Goal: Information Seeking & Learning: Learn about a topic

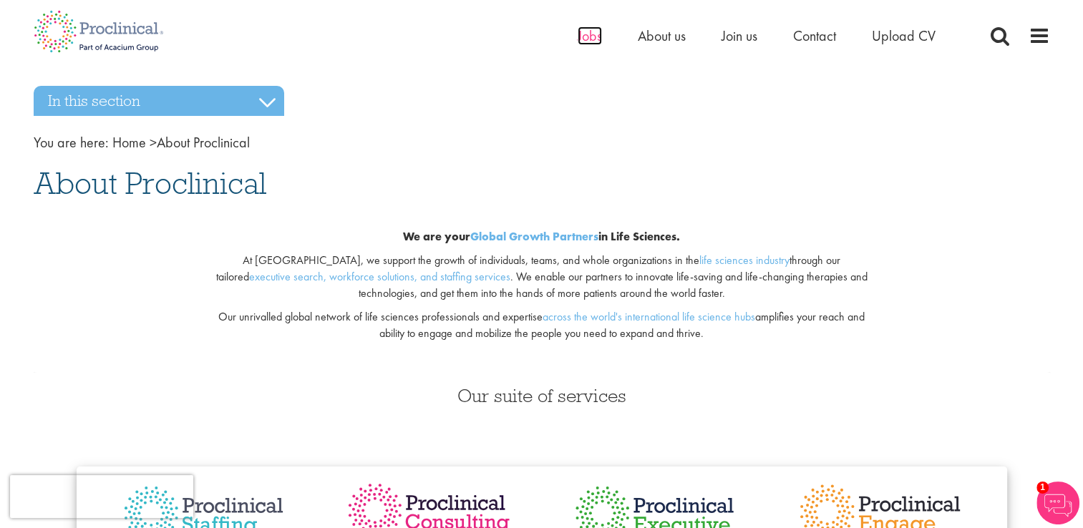
click at [595, 35] on span "Jobs" at bounding box center [589, 35] width 24 height 19
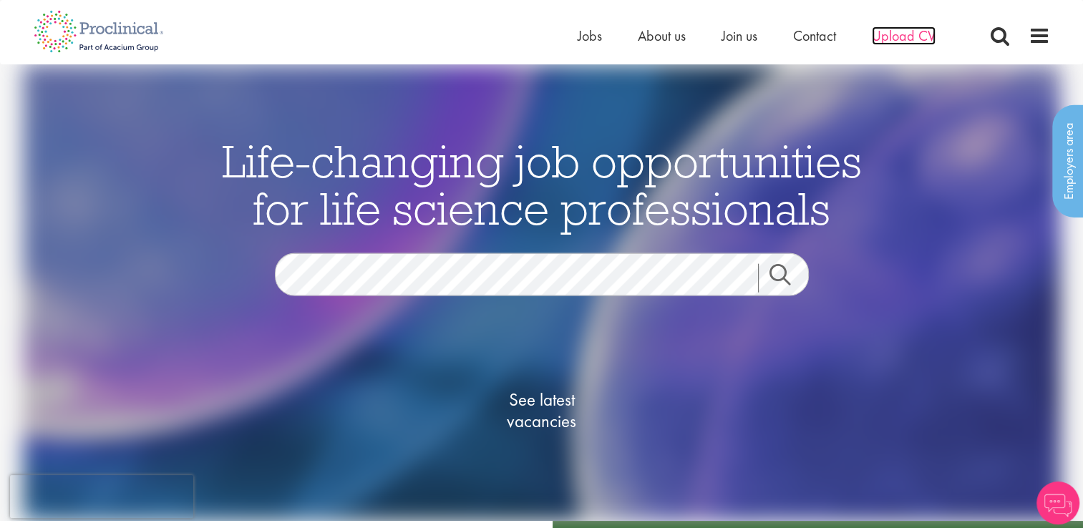
click at [890, 39] on span "Upload CV" at bounding box center [903, 35] width 64 height 19
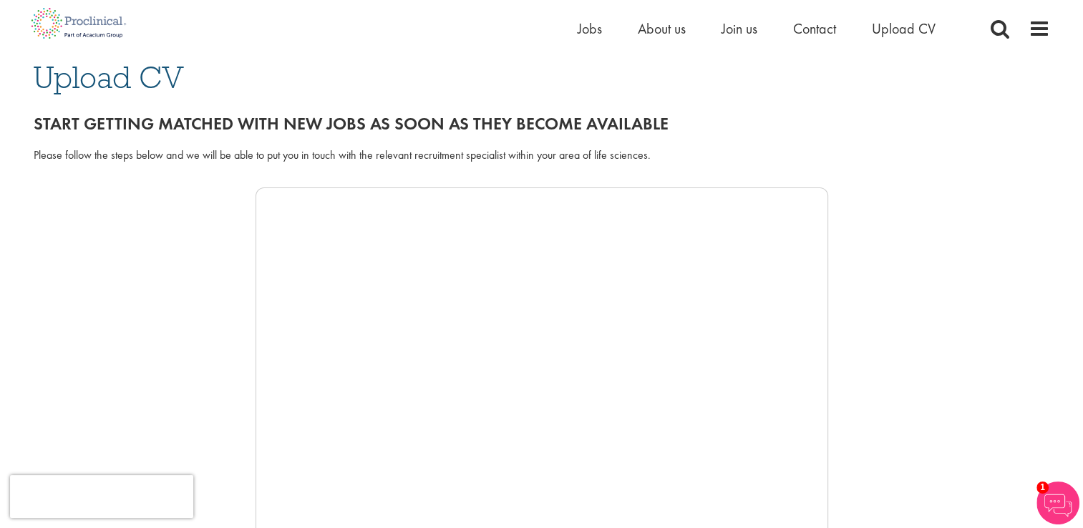
scroll to position [87, 0]
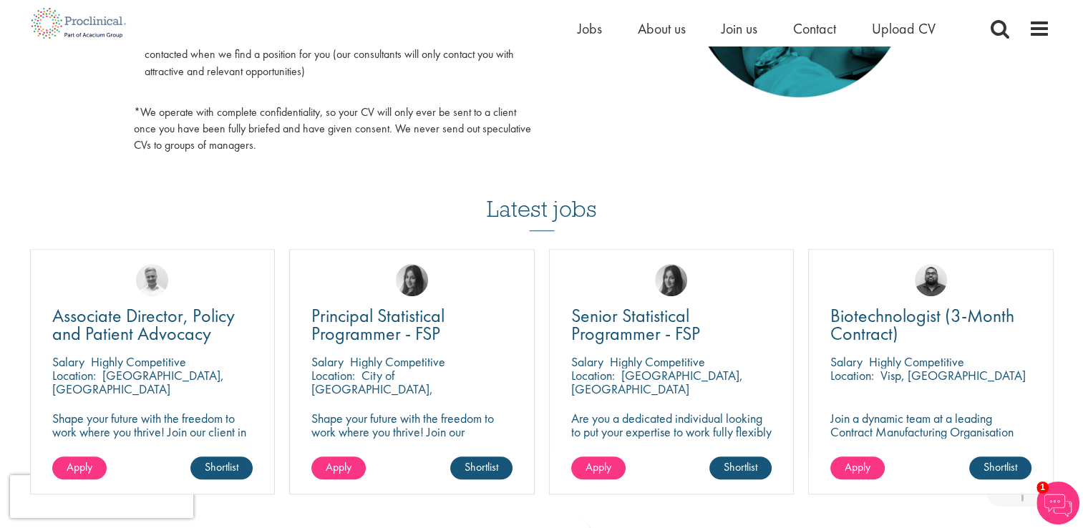
scroll to position [0, 0]
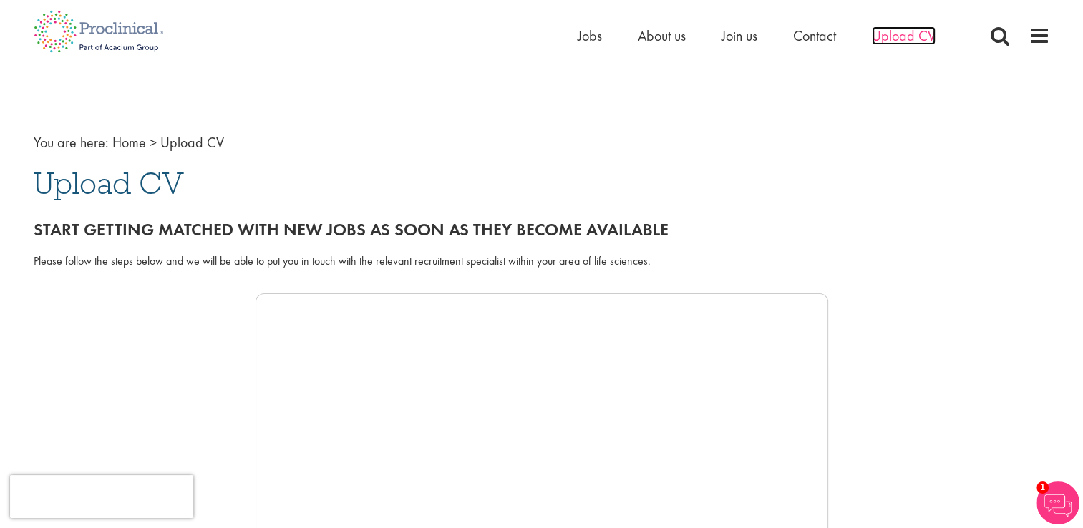
click at [883, 39] on span "Upload CV" at bounding box center [903, 35] width 64 height 19
click at [583, 37] on span "Jobs" at bounding box center [589, 35] width 24 height 19
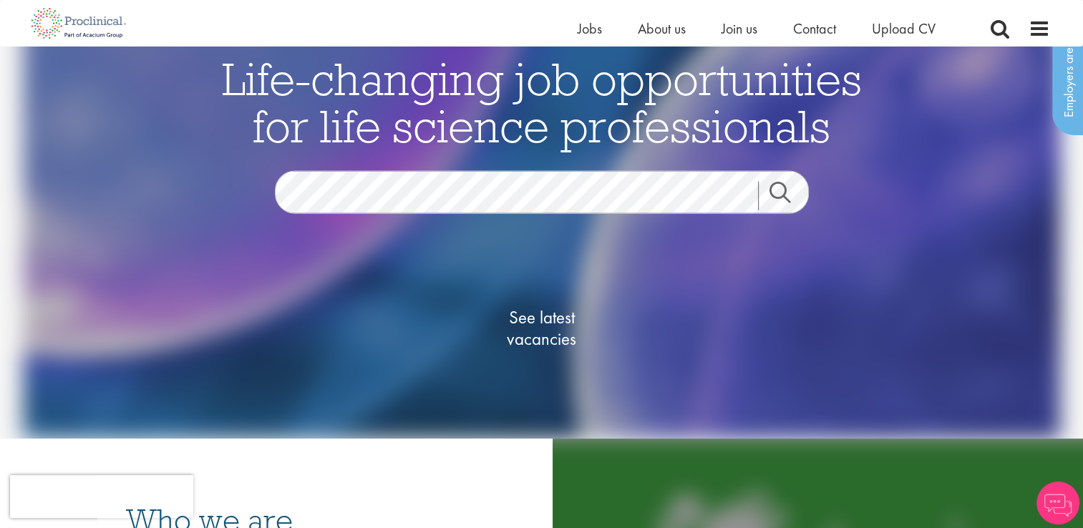
scroll to position [52, 0]
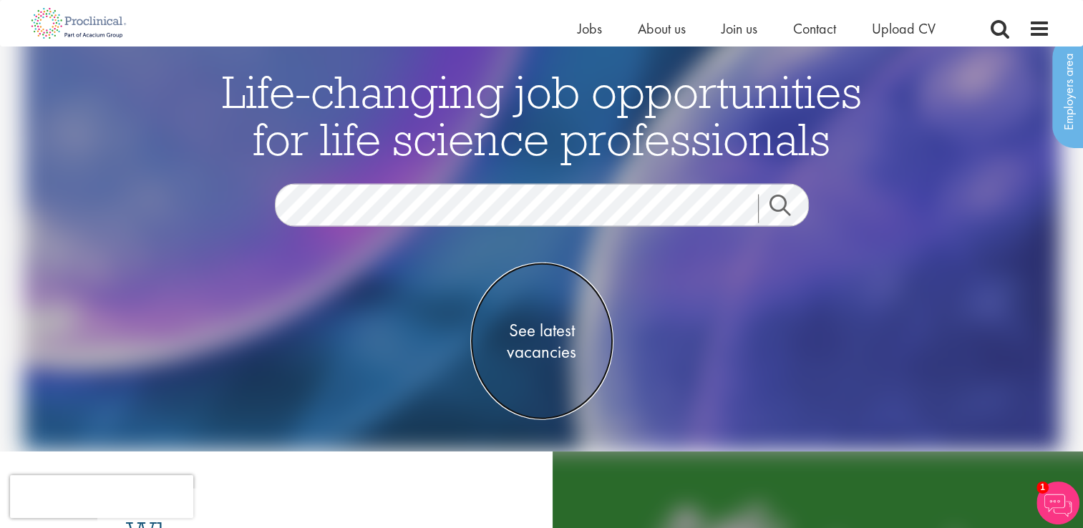
click at [523, 345] on span "See latest vacancies" at bounding box center [541, 340] width 143 height 43
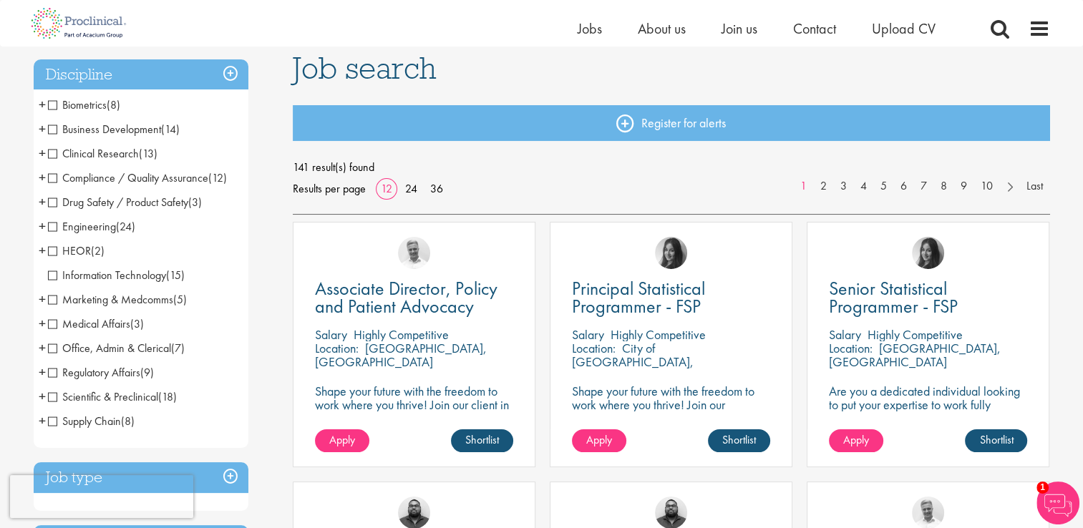
scroll to position [114, 0]
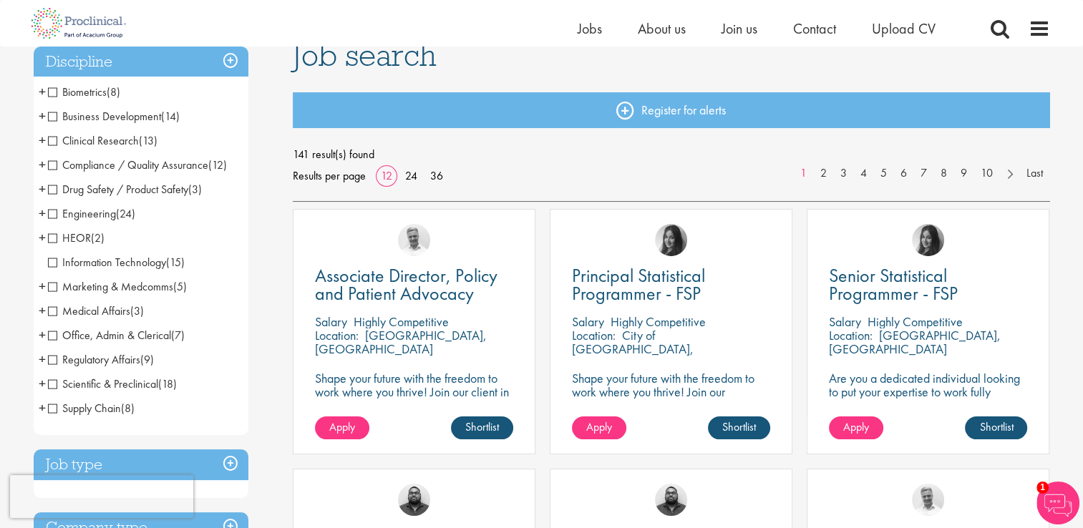
click at [55, 407] on span "Supply Chain" at bounding box center [84, 408] width 73 height 15
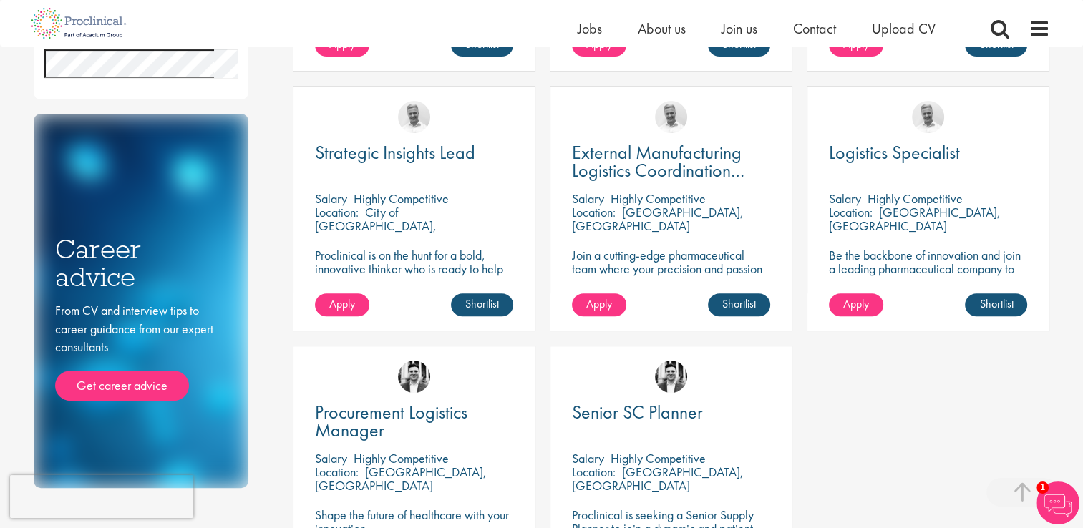
scroll to position [519, 0]
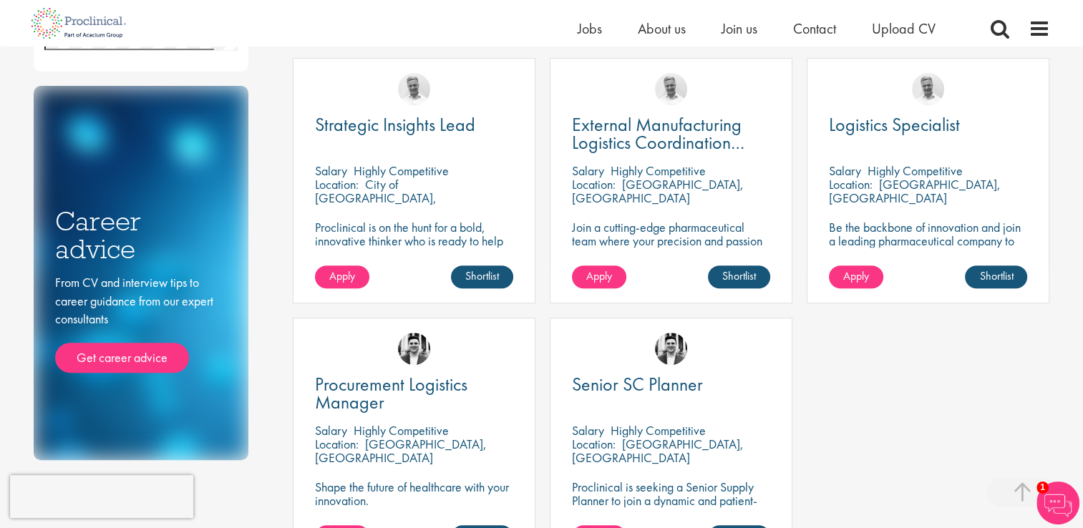
drag, startPoint x: 1079, startPoint y: 283, endPoint x: 1081, endPoint y: 351, distance: 68.0
click at [1081, 351] on div "You are here: Home > Job search Discipline Supply Chain (8) - + Supply Chain (1…" at bounding box center [541, 311] width 1083 height 1660
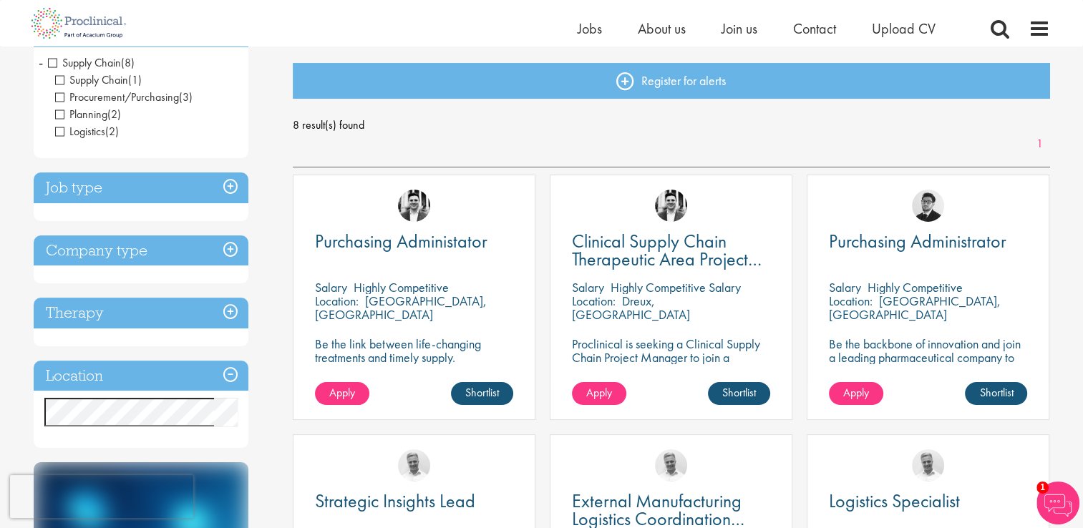
scroll to position [148, 0]
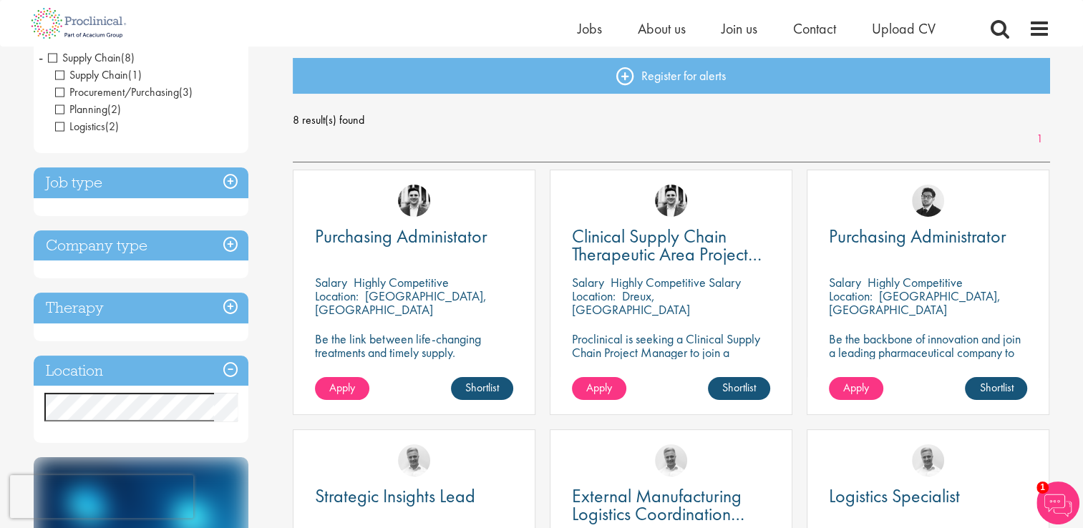
click at [223, 179] on h3 "Job type" at bounding box center [141, 182] width 215 height 31
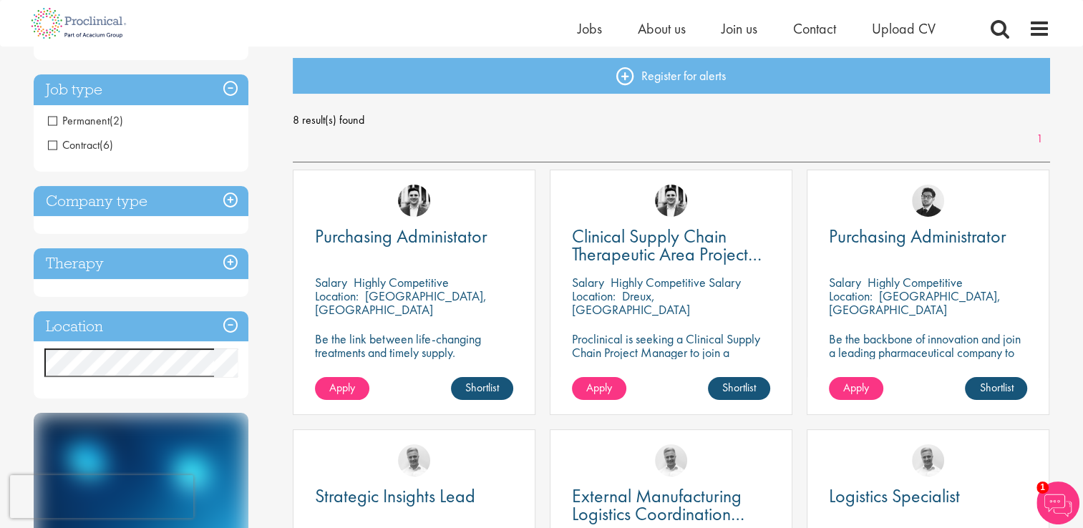
click at [54, 122] on span "Permanent" at bounding box center [79, 120] width 62 height 15
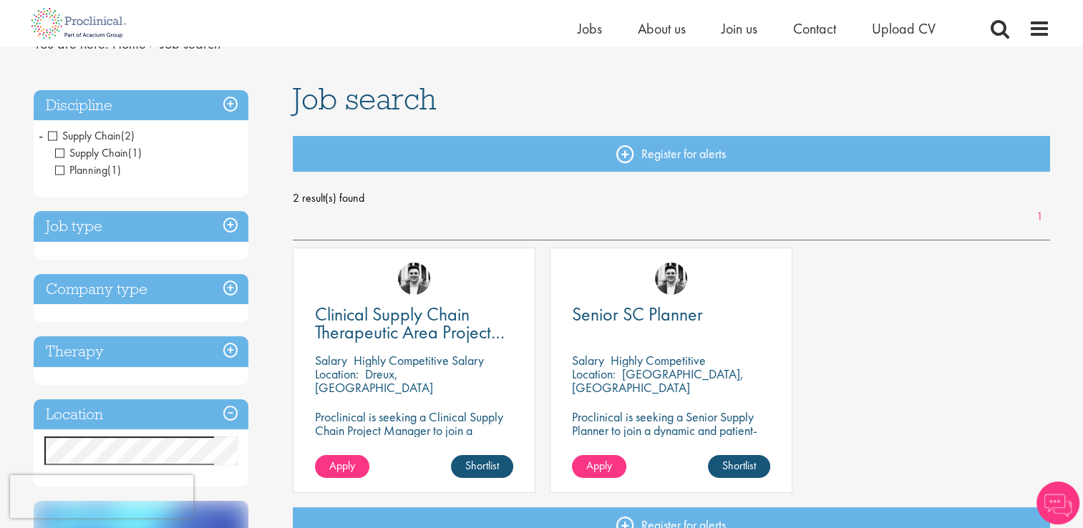
scroll to position [87, 0]
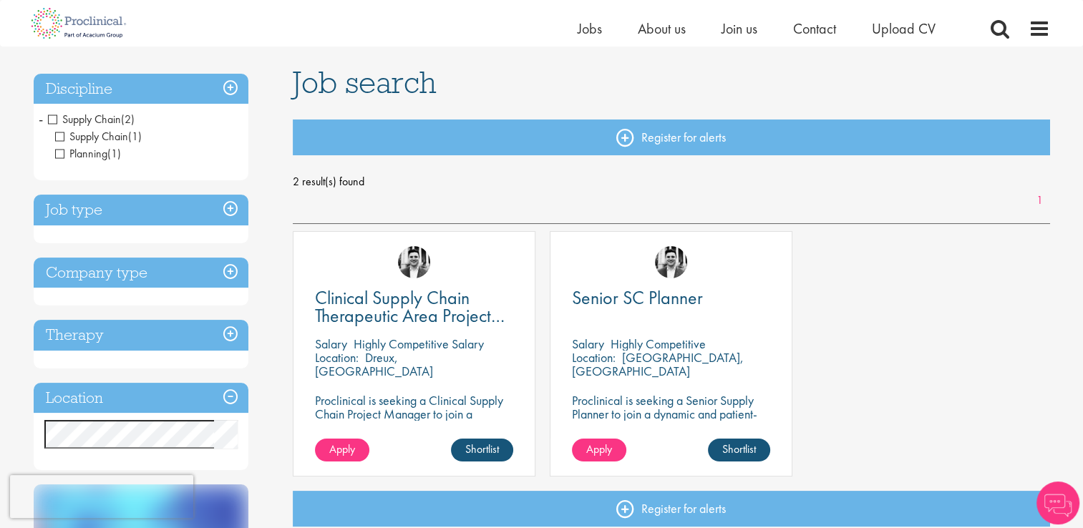
click at [229, 207] on h3 "Job type" at bounding box center [141, 210] width 215 height 31
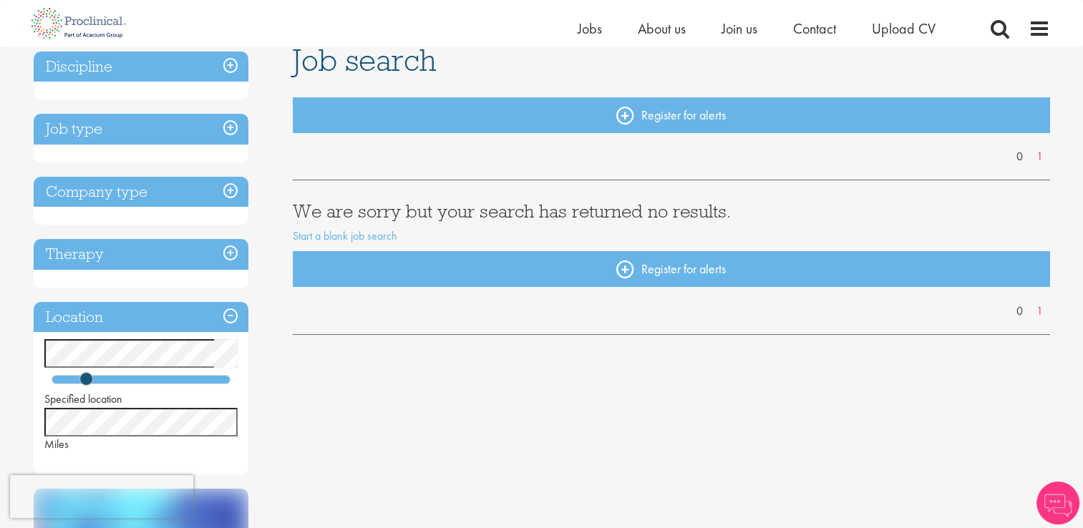
scroll to position [119, 0]
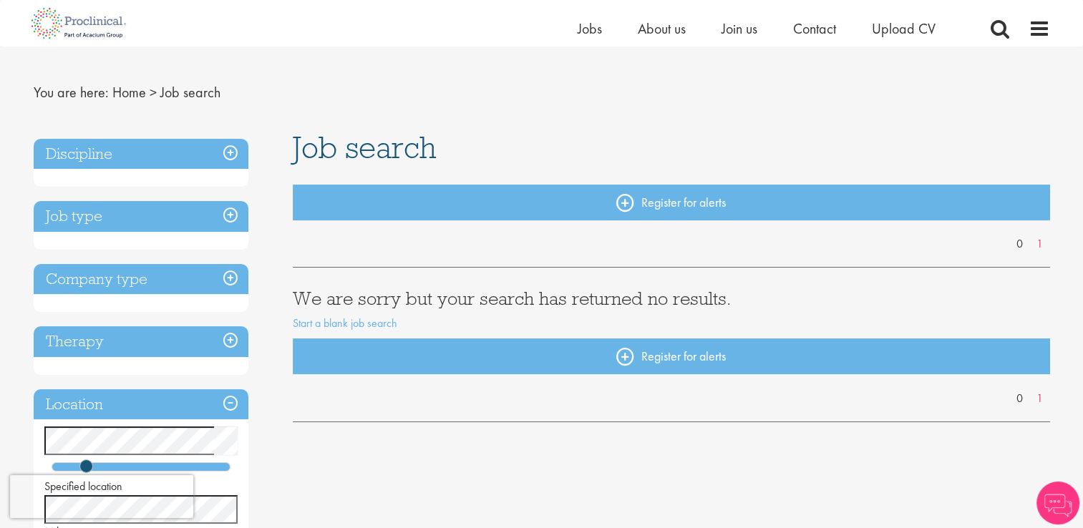
scroll to position [9, 0]
